Goal: Task Accomplishment & Management: Use online tool/utility

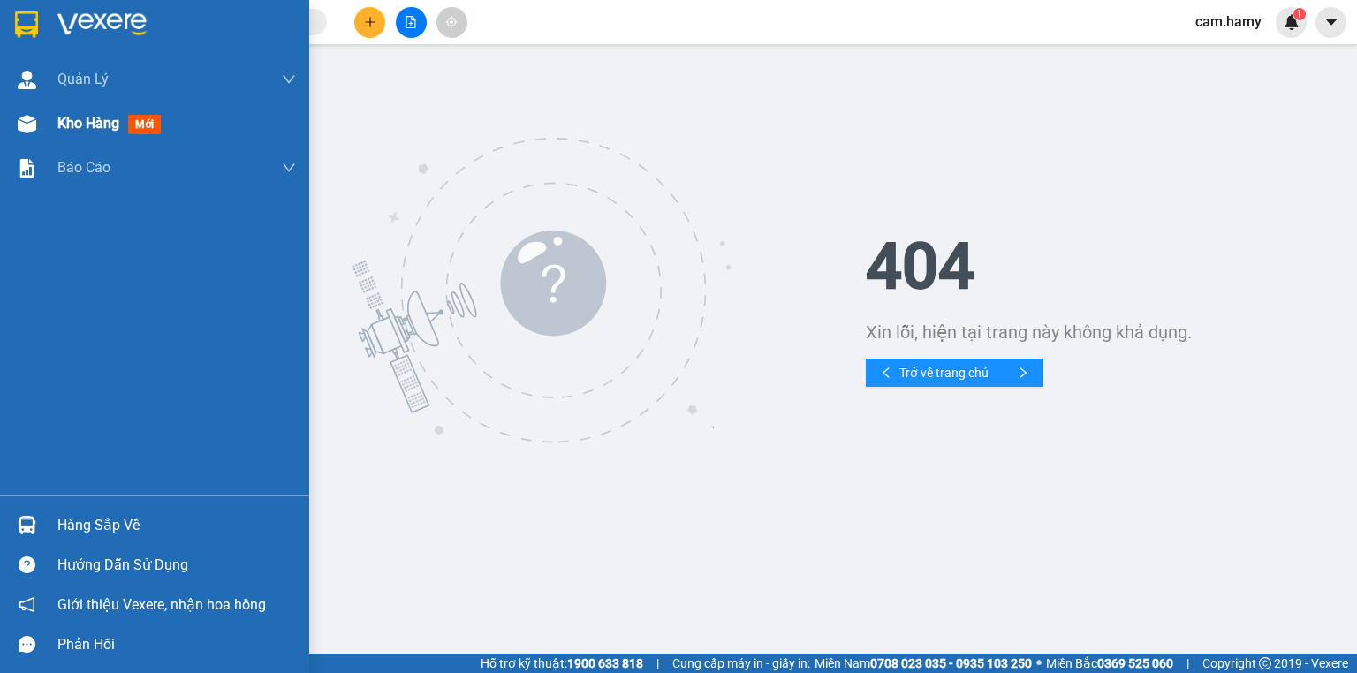
click at [67, 121] on span "Kho hàng" at bounding box center [88, 123] width 62 height 17
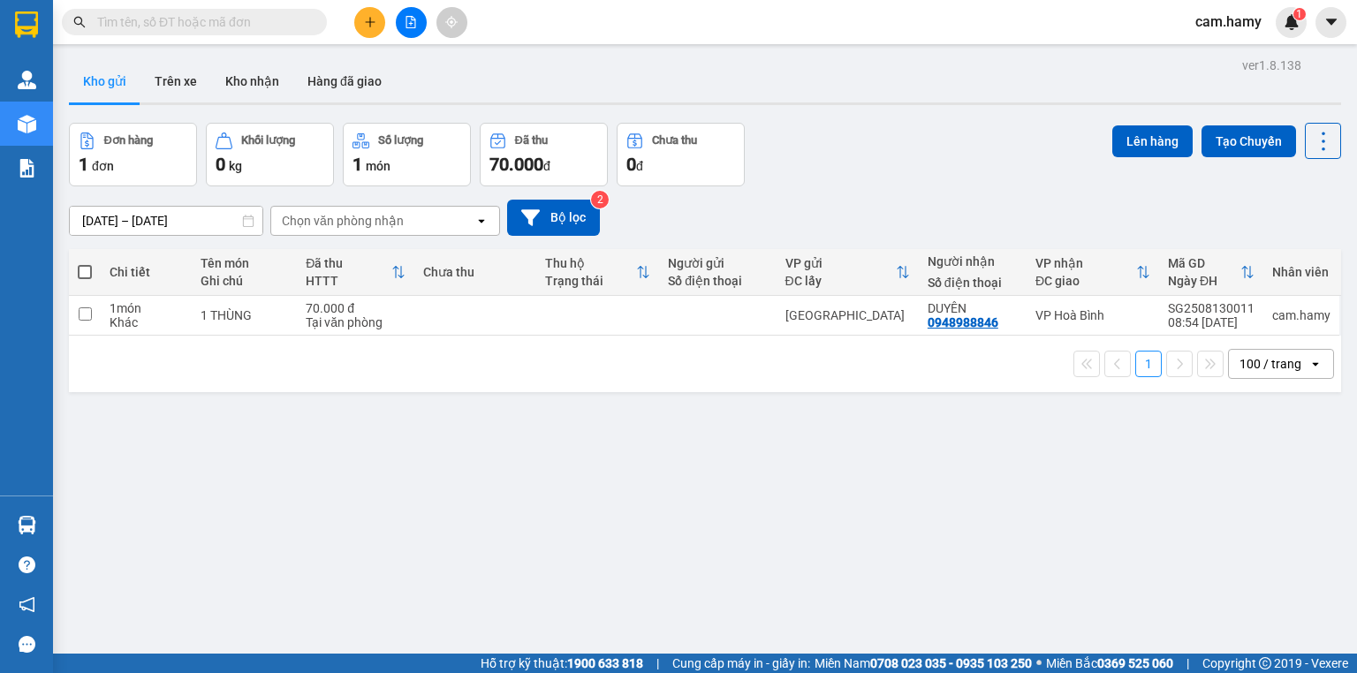
click at [85, 269] on span at bounding box center [85, 272] width 14 height 14
click at [85, 263] on input "checkbox" at bounding box center [85, 263] width 0 height 0
checkbox input "true"
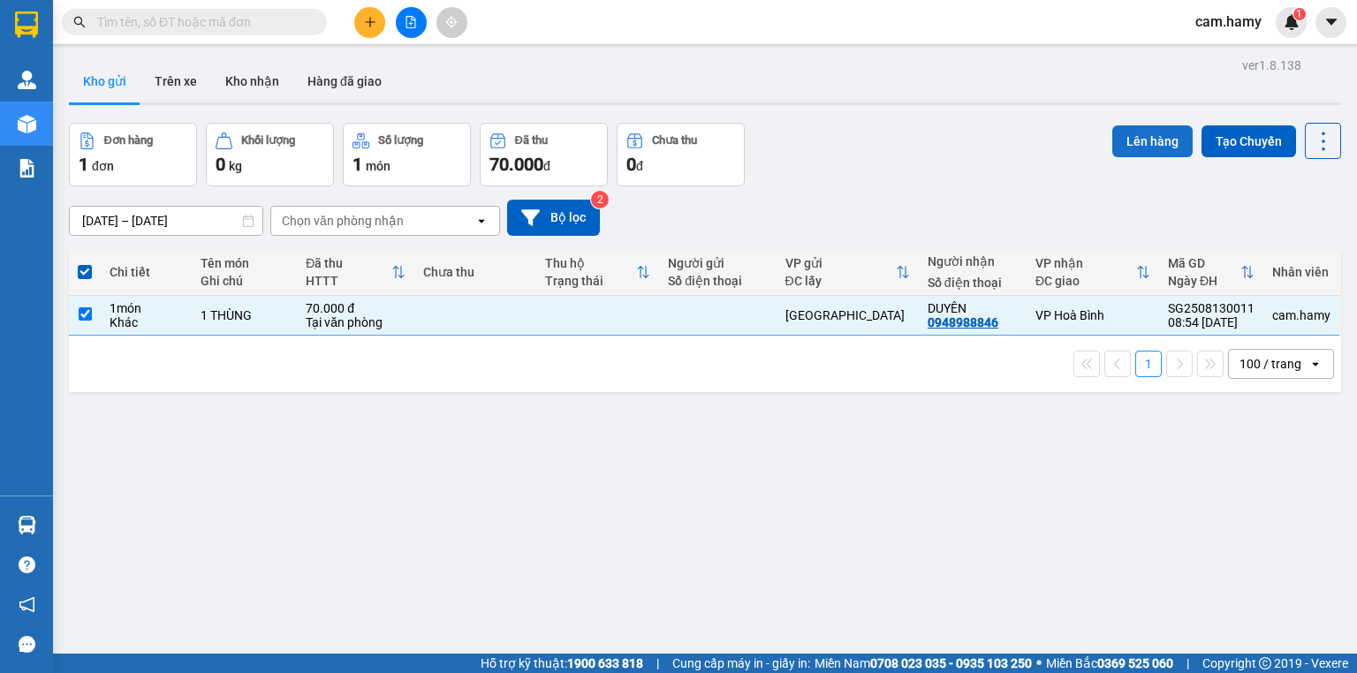
click at [1132, 138] on button "Lên hàng" at bounding box center [1152, 141] width 80 height 32
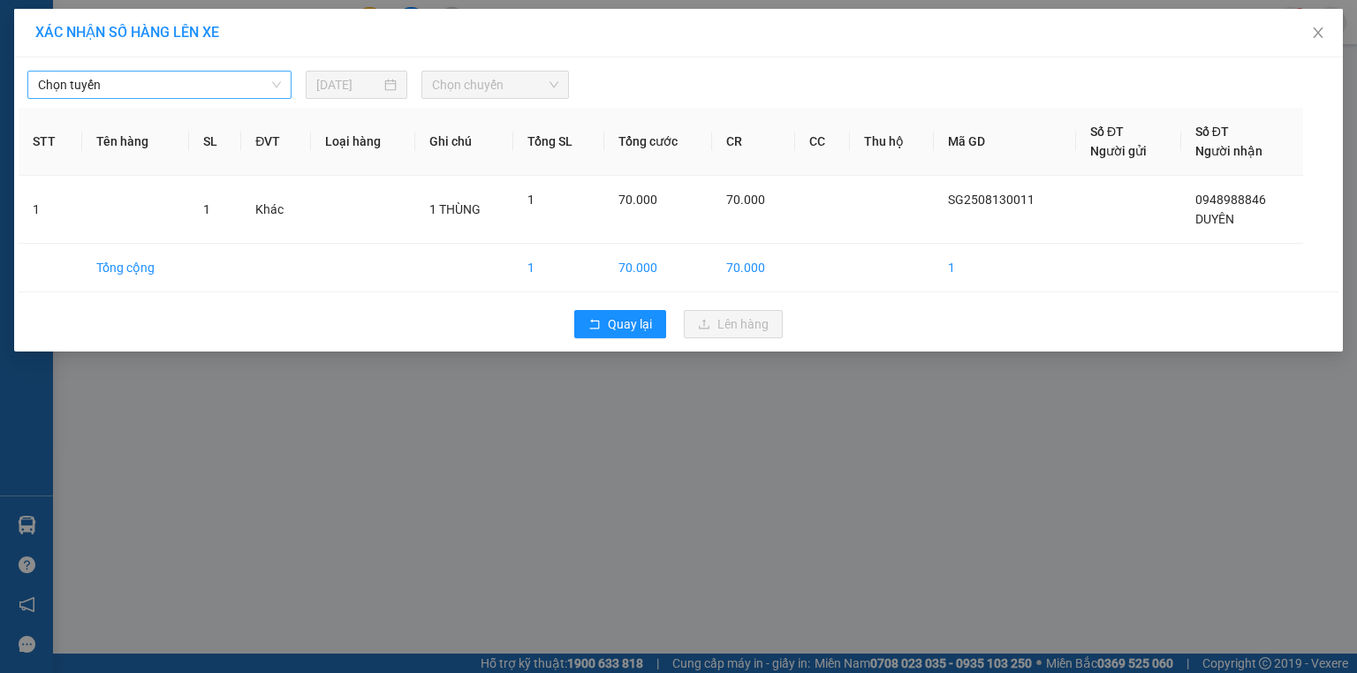
click at [169, 86] on span "Chọn tuyến" at bounding box center [159, 85] width 243 height 26
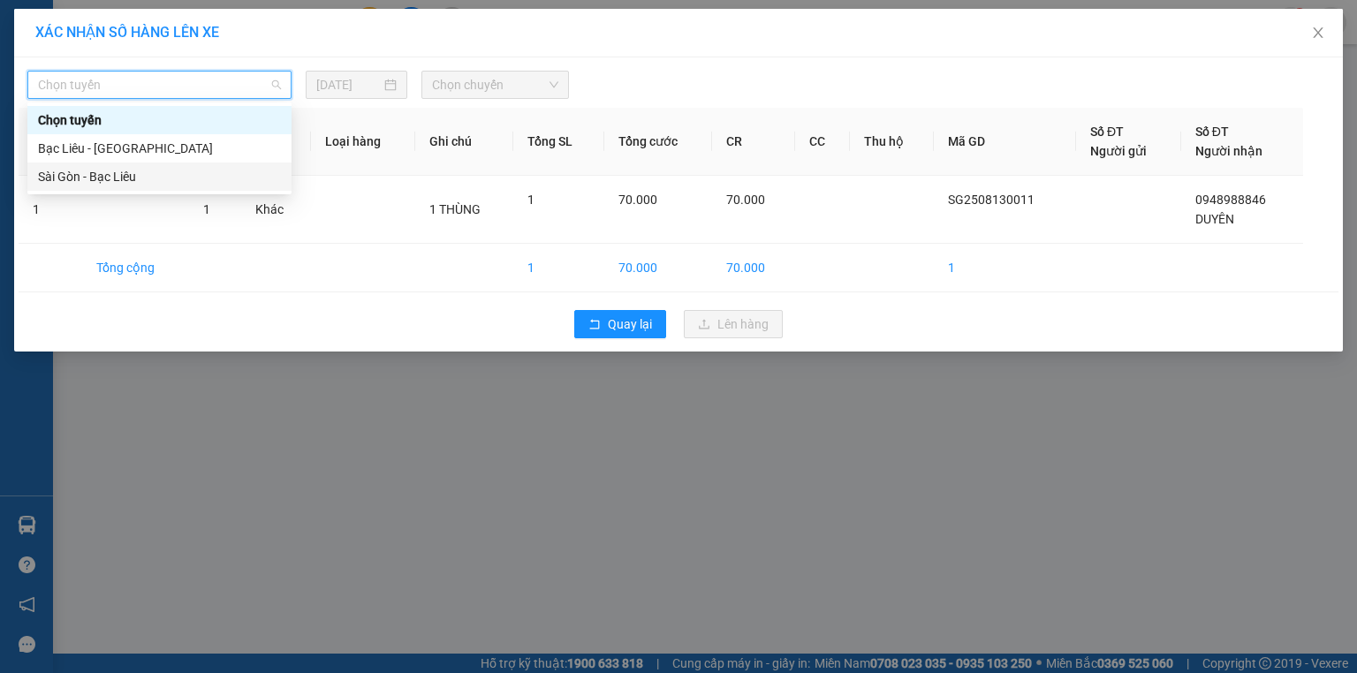
click at [126, 179] on div "Sài Gòn - Bạc Liêu" at bounding box center [159, 176] width 243 height 19
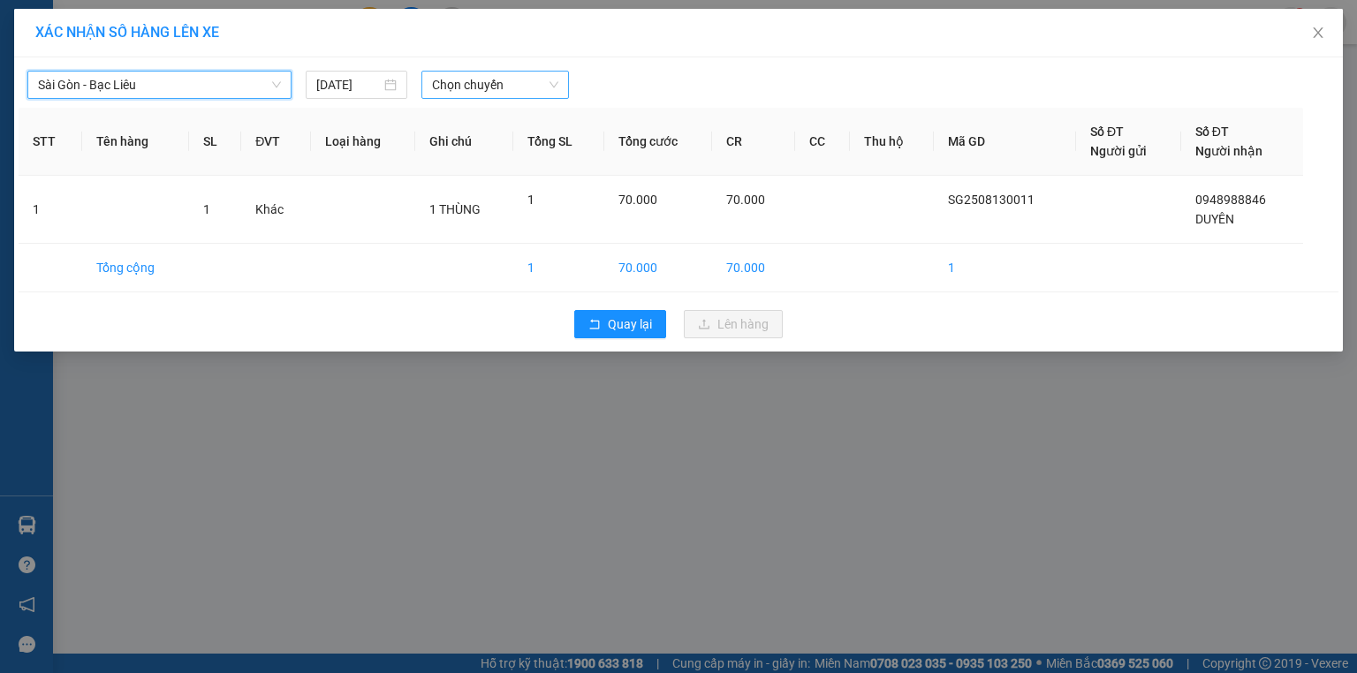
click at [508, 87] on span "Chọn chuyến" at bounding box center [495, 85] width 127 height 26
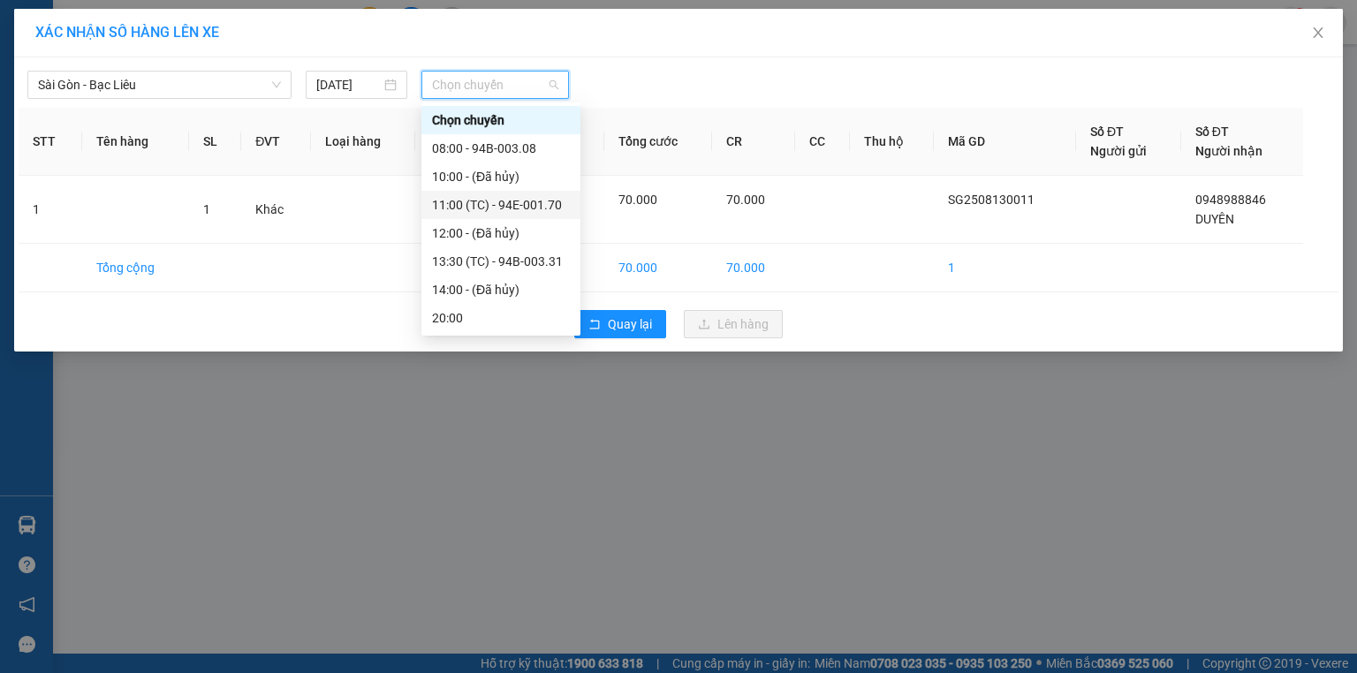
click at [544, 209] on div "11:00 (TC) - 94E-001.70" at bounding box center [501, 204] width 138 height 19
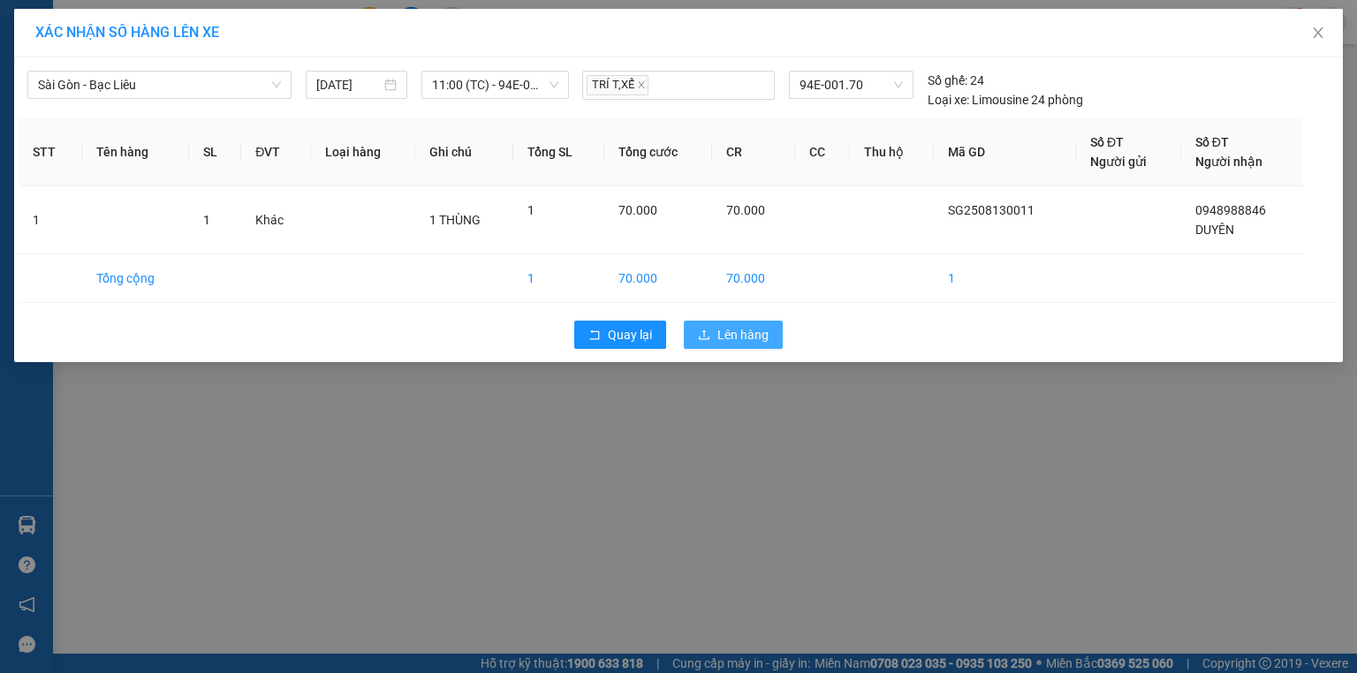
click at [738, 340] on span "Lên hàng" at bounding box center [742, 334] width 51 height 19
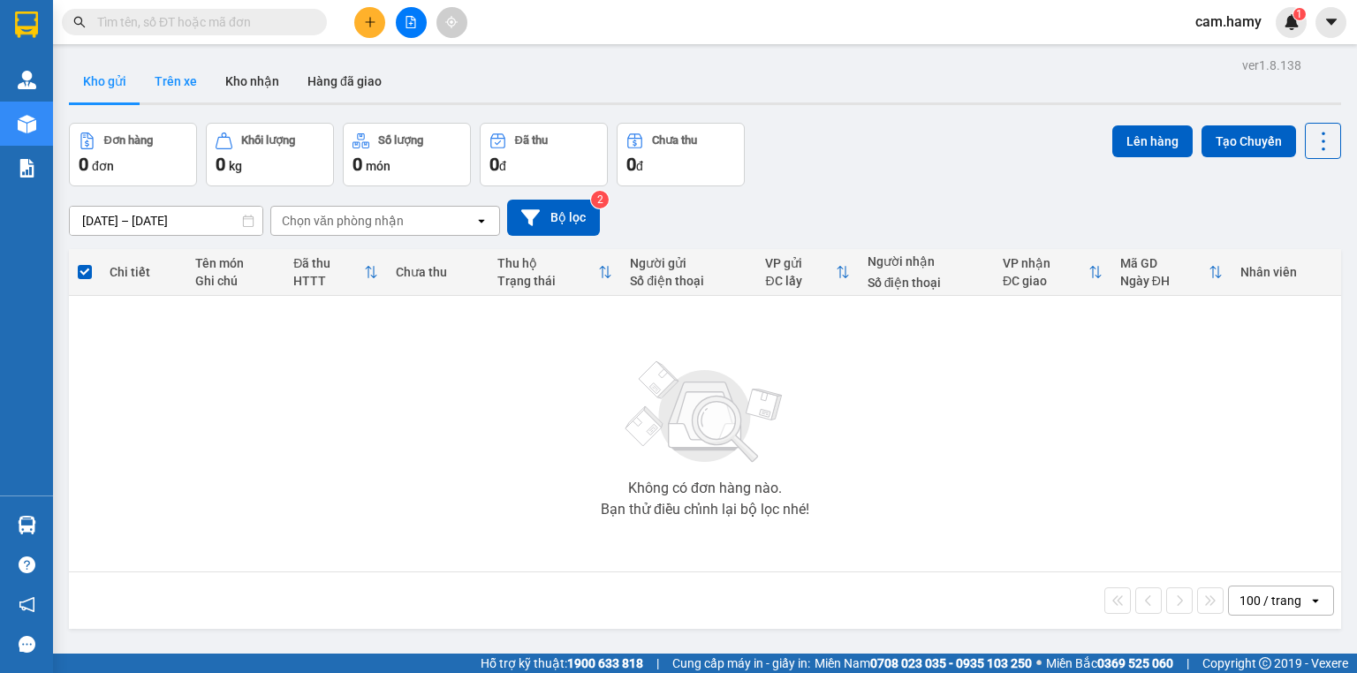
click at [160, 77] on button "Trên xe" at bounding box center [175, 81] width 71 height 42
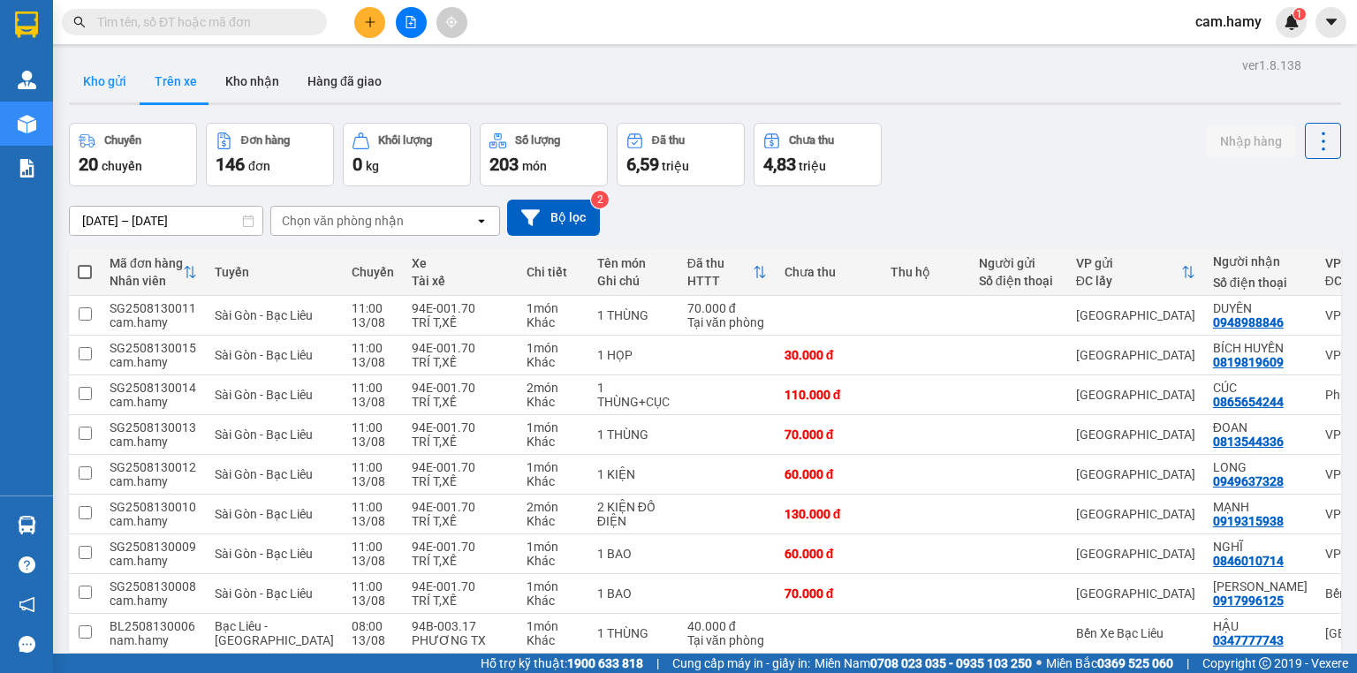
click at [113, 88] on button "Kho gửi" at bounding box center [105, 81] width 72 height 42
